Goal: Check status: Check status

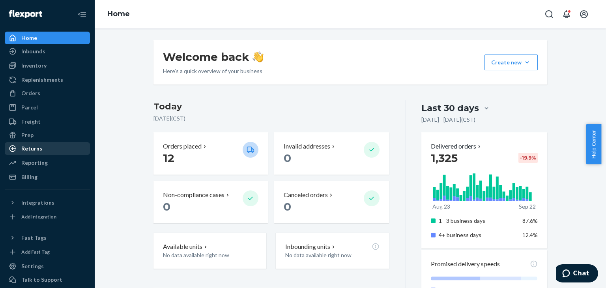
click at [57, 143] on link "Returns" at bounding box center [47, 148] width 85 height 13
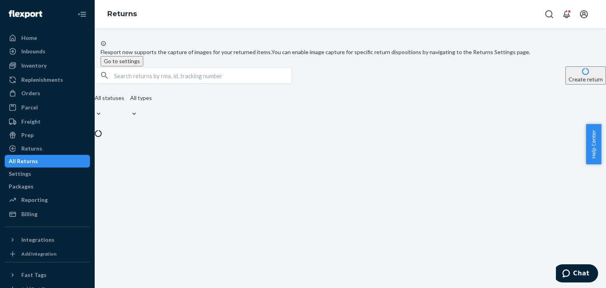
click at [152, 55] on span "Flexport now supports the capture of images for your returned items." at bounding box center [186, 52] width 171 height 7
click at [157, 83] on input "text" at bounding box center [203, 75] width 178 height 16
paste input "#MSMD38142"
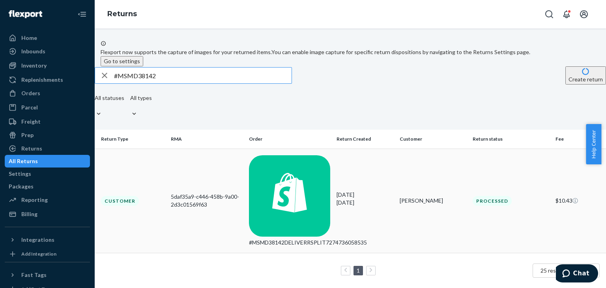
type input "#MSMD38142"
click at [356, 199] on p "[DATE]" at bounding box center [365, 203] width 57 height 8
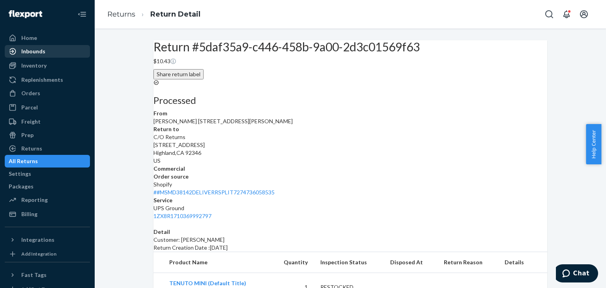
click at [6, 50] on div "Inbounds" at bounding box center [48, 51] width 84 height 11
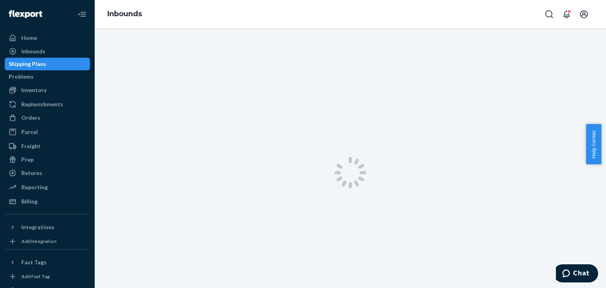
click at [33, 30] on div "Home Inbounds Shipping Plans Problems Inventory Products Replenishments Orders …" at bounding box center [47, 144] width 95 height 288
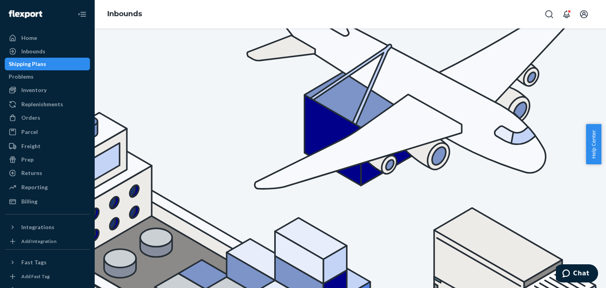
click at [27, 23] on div at bounding box center [47, 14] width 85 height 28
click at [27, 38] on div "Home" at bounding box center [29, 38] width 16 height 8
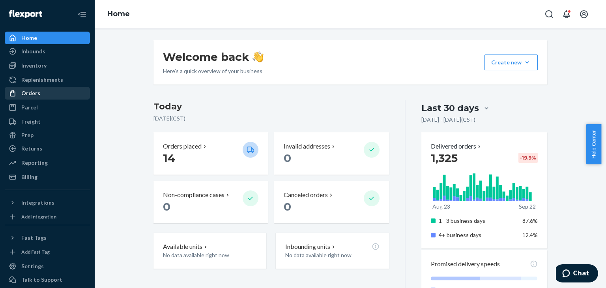
click at [41, 87] on link "Orders" at bounding box center [47, 93] width 85 height 13
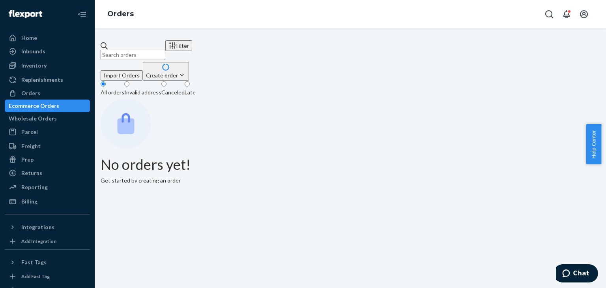
click at [145, 50] on input "text" at bounding box center [133, 55] width 65 height 10
paste input "Shopify recovery codes Account email: [PERSON_NAME][EMAIL_ADDRESS][DOMAIN_NAME]…"
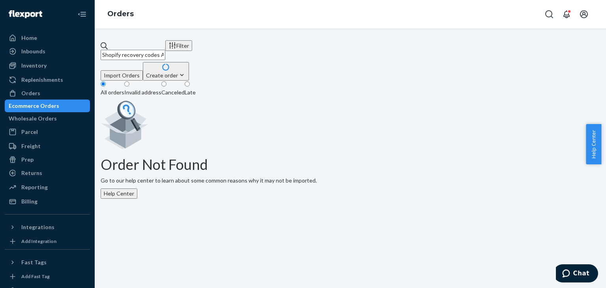
type input "Shopify recovery codes Account email: [PERSON_NAME][EMAIL_ADDRESS][DOMAIN_NAME]…"
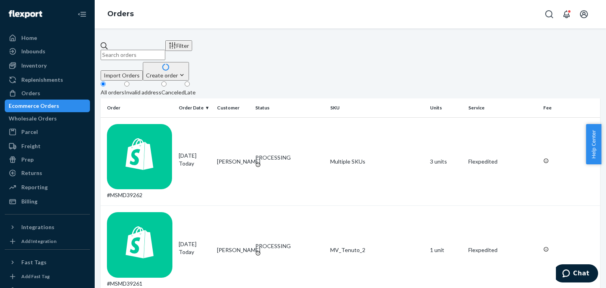
paste input "MSMD38142"
type input "MSMD38142"
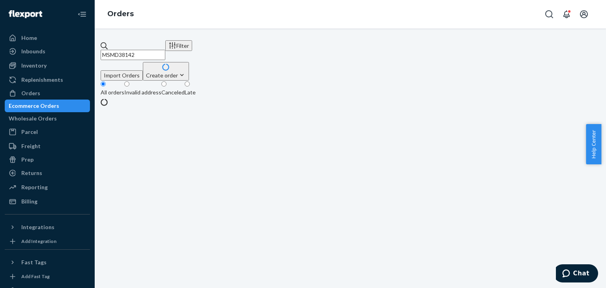
click at [386, 39] on div "MSMD38142 Filter Import Orders Create order Ecommerce order Removal order All o…" at bounding box center [351, 157] width 512 height 259
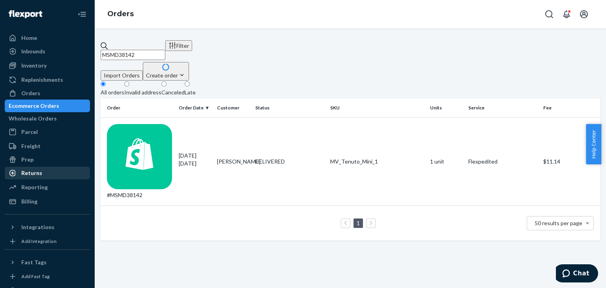
click at [34, 176] on div "Returns" at bounding box center [31, 173] width 21 height 8
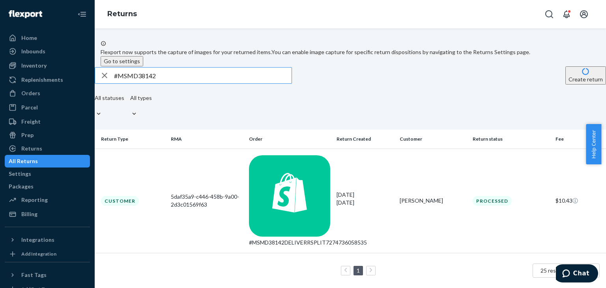
click at [332, 117] on div "All statuses All types" at bounding box center [351, 107] width 512 height 26
drag, startPoint x: 30, startPoint y: 35, endPoint x: 143, endPoint y: 39, distance: 113.3
click at [30, 35] on div "Home" at bounding box center [29, 38] width 16 height 8
